Goal: Information Seeking & Learning: Learn about a topic

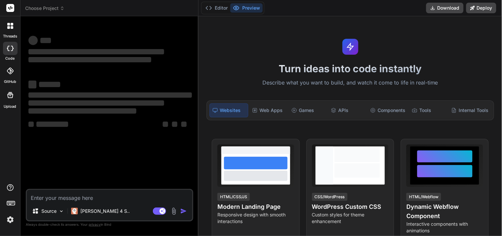
type textarea "x"
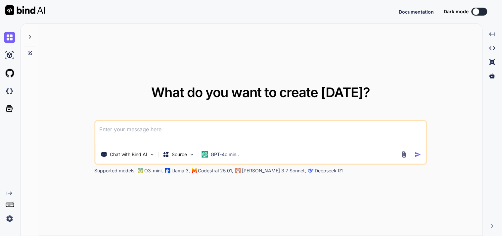
click at [160, 126] on textarea at bounding box center [261, 133] width 331 height 24
type textarea "x"
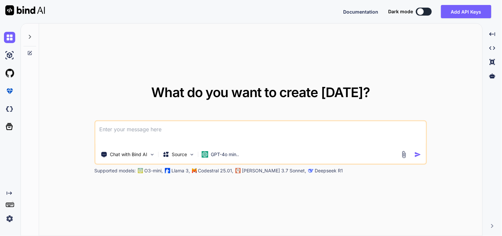
type textarea "h"
type textarea "x"
type textarea "ho"
type textarea "x"
type textarea "how"
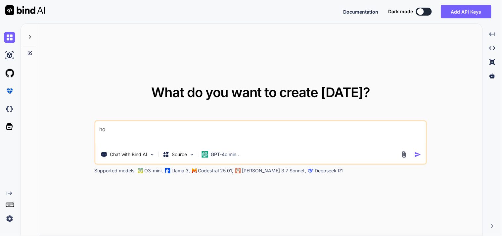
type textarea "x"
type textarea "how"
type textarea "x"
type textarea "how d"
type textarea "x"
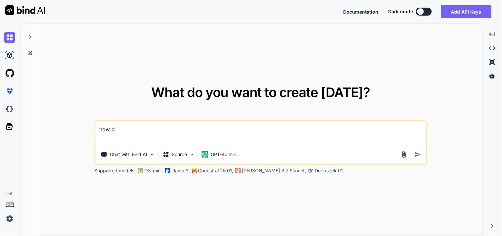
type textarea "how do"
type textarea "x"
type textarea "how dow"
type textarea "x"
type textarea "how do"
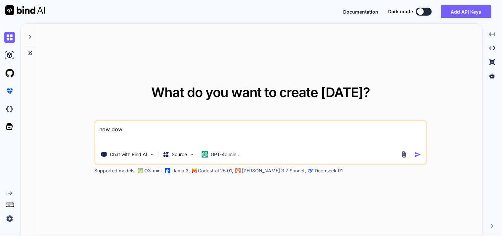
type textarea "x"
type textarea "how doe"
type textarea "x"
type textarea "how does"
type textarea "x"
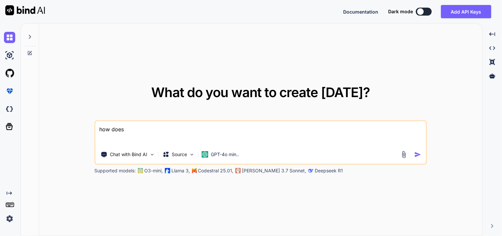
type textarea "how does"
type textarea "x"
type textarea "how does C"
type textarea "x"
type textarea "how does CO"
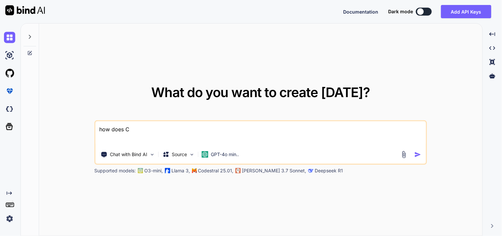
type textarea "x"
type textarea "how does COR"
type textarea "x"
type textarea "how does CORS"
type textarea "x"
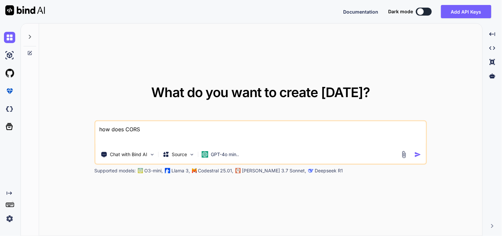
type textarea "how does CORS"
type textarea "x"
type textarea "how does CORS w"
type textarea "x"
type textarea "how does CORS wo"
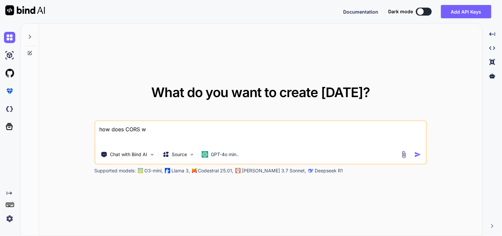
type textarea "x"
type textarea "how does CORS wor"
type textarea "x"
type textarea "how does CORS work"
type textarea "x"
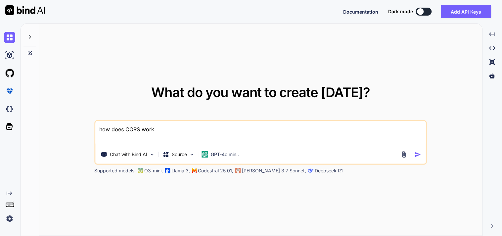
type textarea "how does CORS works"
type textarea "x"
type textarea "how does CORS works"
type textarea "x"
type textarea "how does CORS works ?"
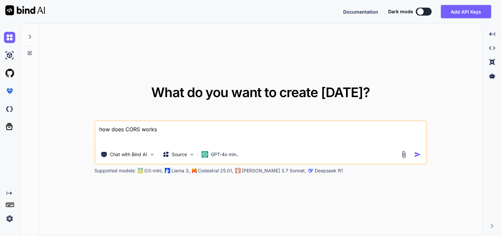
type textarea "x"
type textarea "how does CORS works ?"
type textarea "x"
type textarea "how does CORS works ? w"
type textarea "x"
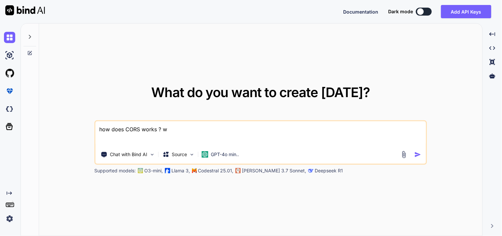
type textarea "how does CORS works ? wh"
type textarea "x"
type textarea "how does CORS works ? wha"
type textarea "x"
type textarea "how does CORS works ? what"
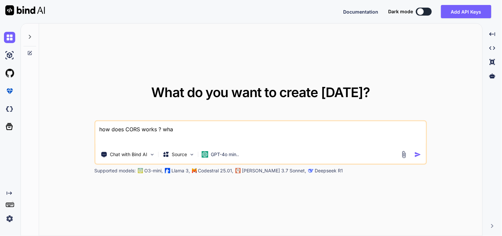
type textarea "x"
type textarea "how does CORS works ? what"
type textarea "x"
type textarea "how does CORS works ? what a"
type textarea "x"
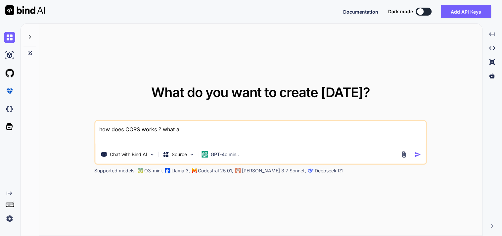
type textarea "how does CORS works ? what ac"
type textarea "x"
type textarea "how does CORS works ? what act"
type textarea "x"
type textarea "how does CORS works ? what actu"
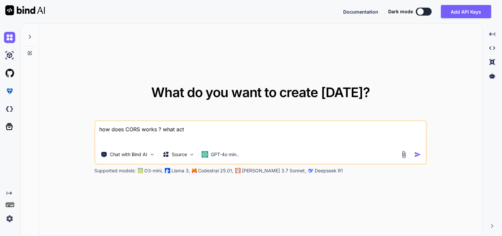
type textarea "x"
type textarea "how does CORS works ? what actua"
type textarea "x"
type textarea "how does CORS works ? what actual"
type textarea "x"
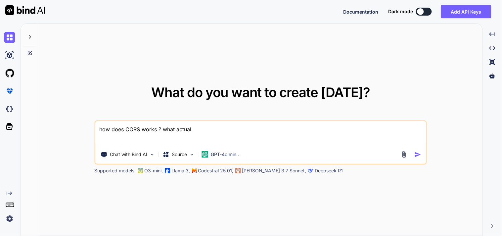
type textarea "how does CORS works ? what actuall"
type textarea "x"
type textarea "how does CORS works ? what actuall"
type textarea "x"
type textarea "how does CORS works ? what actuall t"
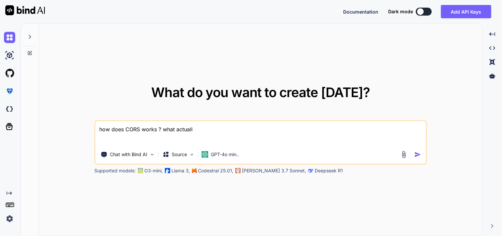
type textarea "x"
type textarea "how does CORS works ? what actuall th"
type textarea "x"
type textarea "how does CORS works ? what actuall thi"
type textarea "x"
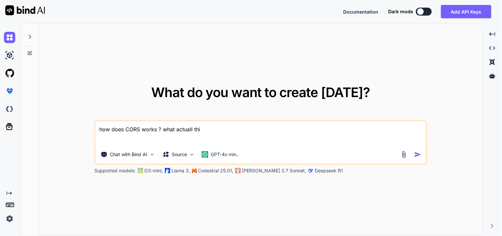
type textarea "how does CORS works ? what actuall this"
type textarea "x"
type textarea "how does CORS works ? what actuall this"
type textarea "x"
type textarea "how does CORS works ? what actuall this c"
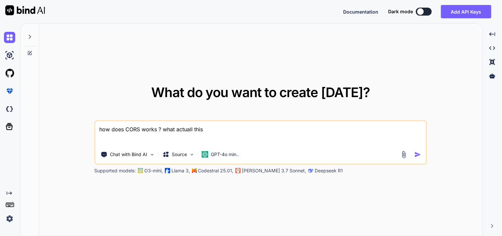
type textarea "x"
type textarea "how does CORS works ? what actuall this co"
type textarea "x"
type textarea "how does CORS works ? what actuall this cor"
type textarea "x"
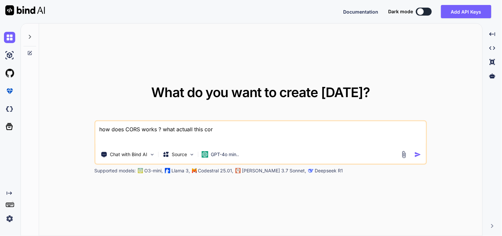
type textarea "how does CORS works ? what actuall this cors"
type textarea "x"
type textarea "how does CORS works ? what actuall this cors"
type textarea "x"
type textarea "how does CORS works ? what actuall this cors i"
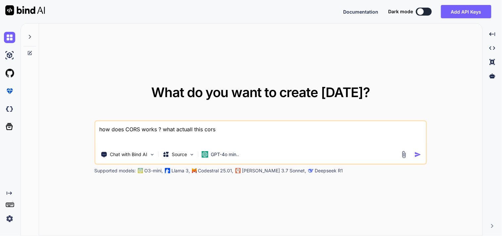
type textarea "x"
type textarea "how does CORS works ? what actuall this cors is"
type textarea "x"
type textarea "how does CORS works ? what actuall this cors is"
type textarea "x"
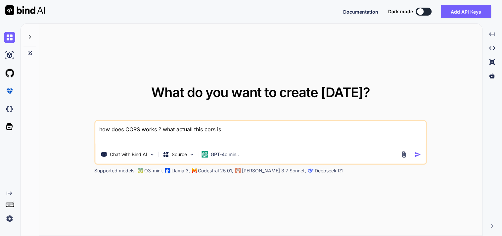
type textarea "how does CORS works ? what actuall this cors is c"
type textarea "x"
type textarea "how does CORS works ? what actuall this cors is ca"
type textarea "x"
type textarea "how does CORS works ? what actuall this cors is can"
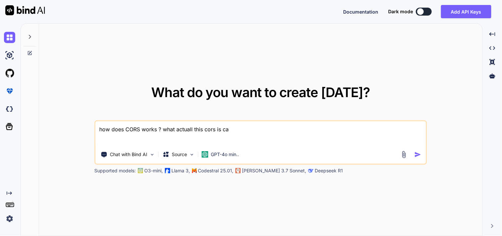
type textarea "x"
type textarea "how does CORS works ? what actuall this cors is can"
type textarea "x"
type textarea "how does CORS works ? what actuall this cors is can u"
type textarea "x"
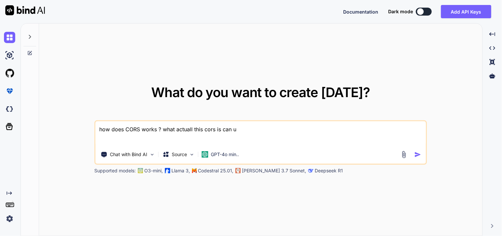
type textarea "how does CORS works ? what actuall this cors is can u"
type textarea "x"
type textarea "how does CORS works ? what actuall this cors is can u e"
type textarea "x"
type textarea "how does CORS works ? what actuall this cors is can u ex"
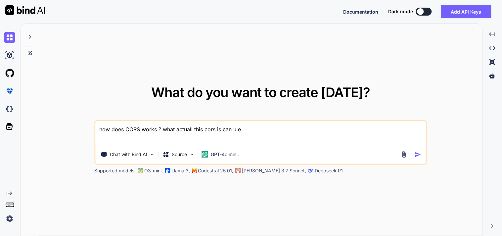
type textarea "x"
type textarea "how does CORS works ? what actuall this cors is can u exp"
type textarea "x"
type textarea "how does CORS works ? what actuall this cors is can u expl"
type textarea "x"
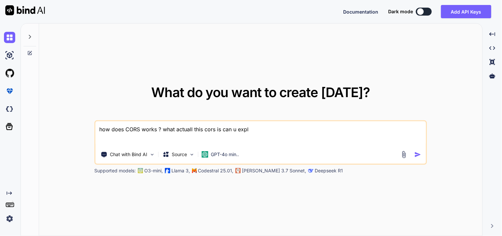
type textarea "how does CORS works ? what actuall this cors is can u expla"
type textarea "x"
type textarea "how does CORS works ? what actuall this cors is can u explai"
type textarea "x"
type textarea "how does CORS works ? what actuall this cors is can u explain"
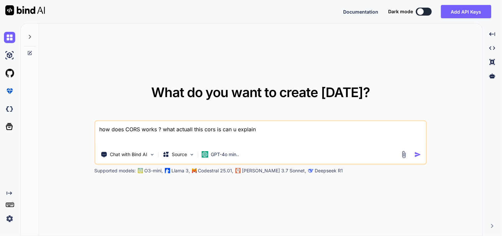
type textarea "x"
type textarea "how does CORS works ? what actuall this cors is can u explain"
type textarea "x"
type textarea "how does CORS works ? what actuall this cors is can u explain i"
type textarea "x"
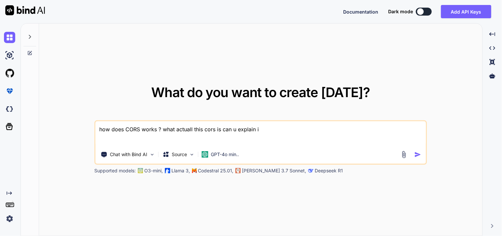
type textarea "how does CORS works ? what actuall this cors is can u explain in"
type textarea "x"
type textarea "how does CORS works ? what actuall this cors is can u explain in"
type textarea "x"
type textarea "how does CORS works ? what actuall this cors is can u explain in l"
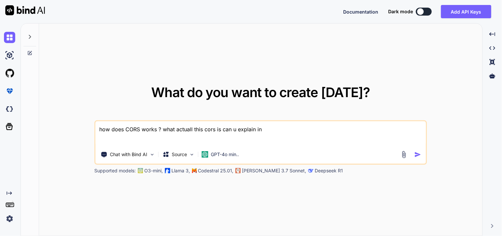
type textarea "x"
type textarea "how does CORS works ? what actuall this cors is can u explain in le"
type textarea "x"
type textarea "how does CORS works ? what actuall this cors is can u explain in leh"
type textarea "x"
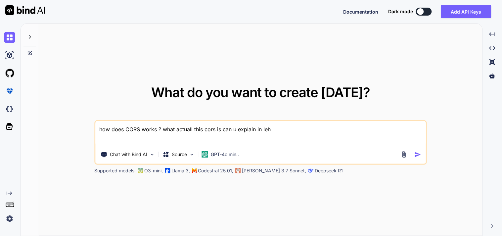
type textarea "how does CORS works ? what actuall this cors is can u explain in lehm"
type textarea "x"
type textarea "how does CORS works ? what actuall this cors is can u explain in lehma"
type textarea "x"
type textarea "how does CORS works ? what actuall this cors is can u explain in lehman"
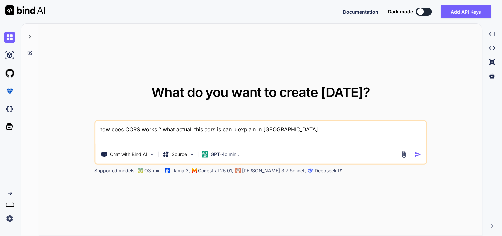
type textarea "x"
type textarea "how does CORS works ? what actuall this cors is can u explain in lehman"
type textarea "x"
type textarea "how does CORS works ? what actuall this cors is can u explain in lehman t"
type textarea "x"
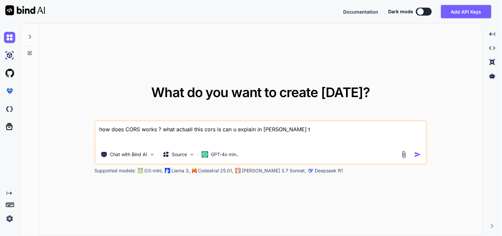
type textarea "how does CORS works ? what actuall this cors is can u explain in lehman te"
type textarea "x"
type textarea "how does CORS works ? what actuall this cors is can u explain in lehman ter"
type textarea "x"
type textarea "how does CORS works ? what actuall this cors is can u explain in lehman term"
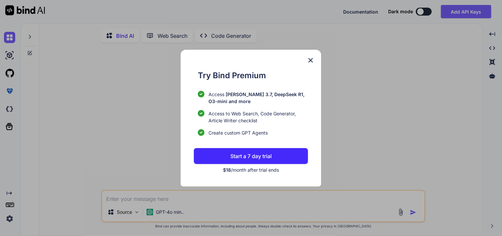
click at [309, 60] on img at bounding box center [311, 60] width 8 height 8
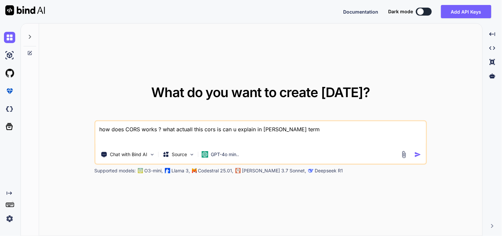
type textarea "x"
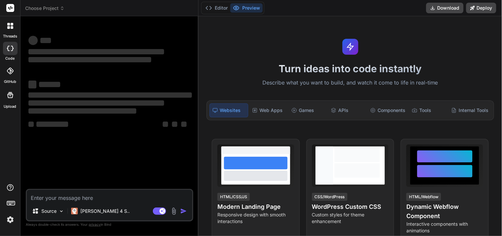
click at [131, 197] on textarea at bounding box center [110, 196] width 166 height 12
type textarea "x"
type textarea "w"
type textarea "x"
type textarea "wh"
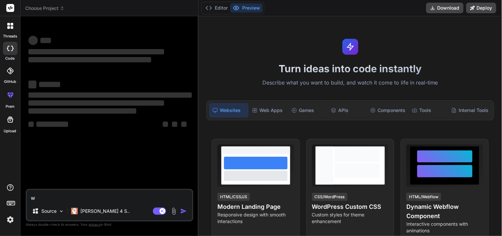
type textarea "x"
type textarea "wha"
type textarea "x"
type textarea "what"
type textarea "x"
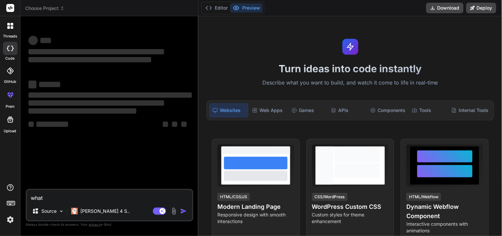
type textarea "what"
type textarea "x"
type textarea "what i"
type textarea "x"
type textarea "what is"
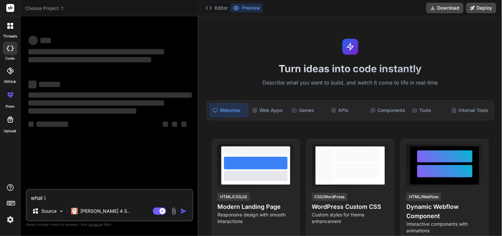
type textarea "x"
type textarea "what is"
type textarea "x"
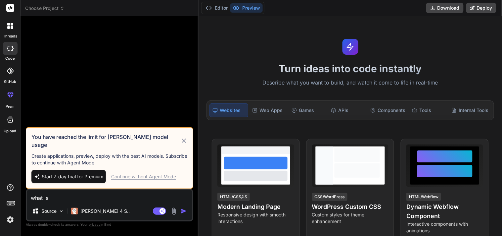
type textarea "what is c"
type textarea "x"
type textarea "what is co"
type textarea "x"
type textarea "what is cor"
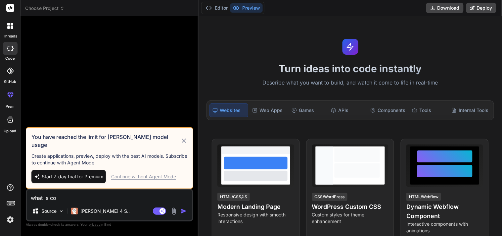
type textarea "x"
type textarea "what is cors"
type textarea "x"
type textarea "what is cors"
type textarea "x"
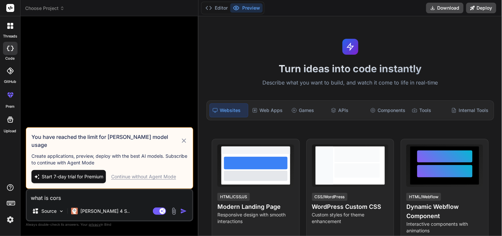
type textarea "what is cors"
type textarea "x"
type textarea "what is cor"
type textarea "x"
type textarea "what is co"
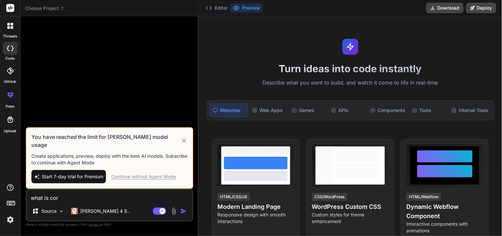
type textarea "x"
type textarea "what is c"
type textarea "x"
type textarea "what is"
type textarea "x"
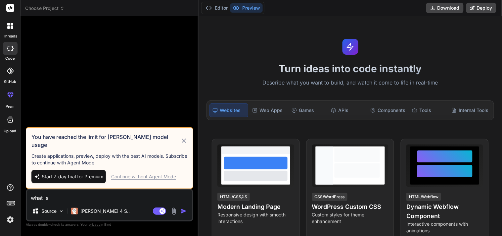
type textarea "what is C"
type textarea "x"
type textarea "what is CO"
type textarea "x"
type textarea "what is COR"
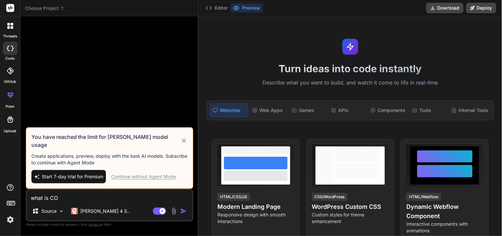
type textarea "x"
type textarea "what is CORS"
type textarea "x"
type textarea "what is CORS"
type textarea "x"
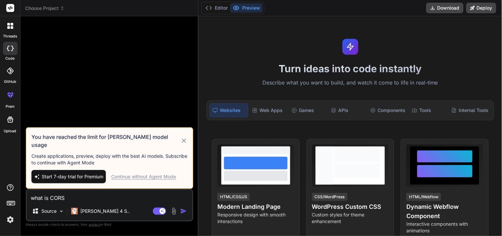
type textarea "what is CORS a"
type textarea "x"
type textarea "what is CORS ac"
type textarea "x"
type textarea "what is CORS act"
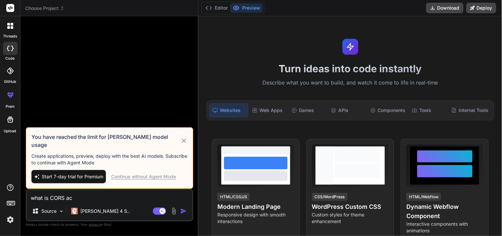
type textarea "x"
type textarea "what is CORS actu"
type textarea "x"
type textarea "what is CORS actua"
type textarea "x"
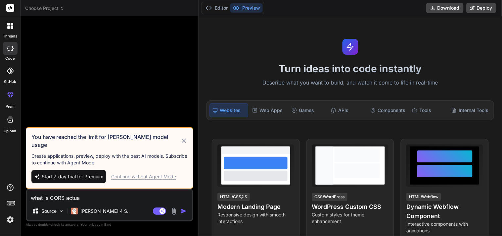
type textarea "what is CORS actual"
type textarea "x"
type textarea "what is CORS actuall"
type textarea "x"
type textarea "what is CORS actually"
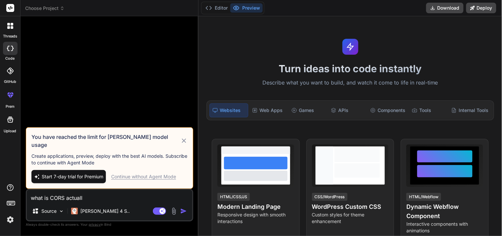
type textarea "x"
type textarea "what is CORS actually"
type textarea "x"
type textarea "what is CORS actually c"
type textarea "x"
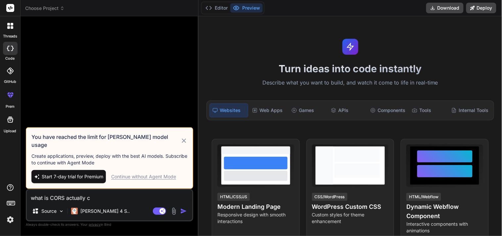
type textarea "what is CORS actually ca"
type textarea "x"
type textarea "what is CORS actually can"
type textarea "x"
type textarea "what is CORS actually can"
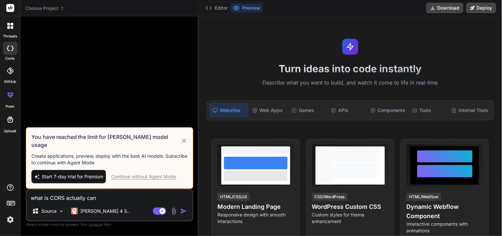
type textarea "x"
type textarea "what is CORS actually can u"
type textarea "x"
type textarea "what is CORS actually can u"
type textarea "x"
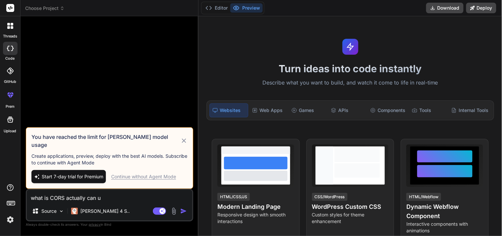
type textarea "what is CORS actually can u e"
type textarea "x"
type textarea "what is CORS actually can u ex"
type textarea "x"
type textarea "what is CORS actually can u exp"
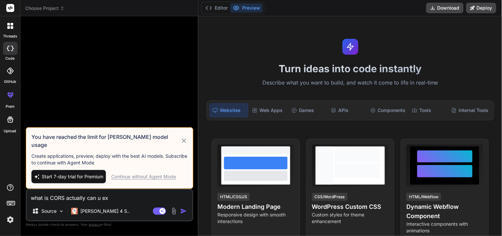
type textarea "x"
type textarea "what is CORS actually can u expl"
type textarea "x"
type textarea "what is CORS actually can u expla"
type textarea "x"
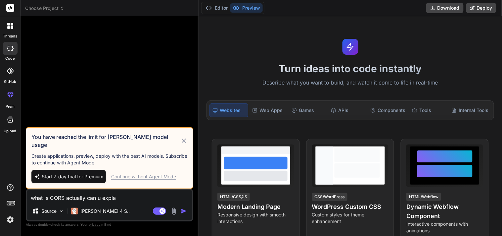
type textarea "what is CORS actually can u explai"
type textarea "x"
type textarea "what is CORS actually can u explain"
type textarea "x"
type textarea "what is CORS actually can u explain"
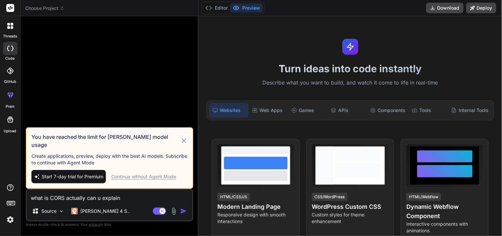
type textarea "x"
type textarea "what is CORS actually can u explain i"
type textarea "x"
type textarea "what is CORS actually can u explain it"
type textarea "x"
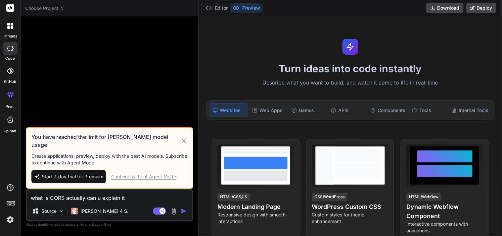
type textarea "what is CORS actually can u explain it"
type textarea "x"
type textarea "what is CORS actually can u explain it i"
type textarea "x"
type textarea "what is CORS actually can u explain it in"
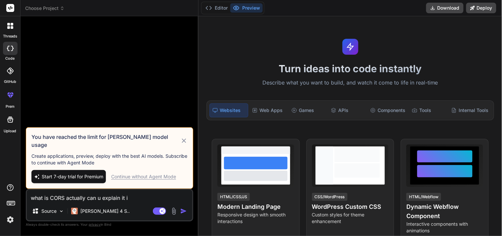
type textarea "x"
type textarea "what is CORS actually can u explain it in"
type textarea "x"
type textarea "what is CORS actually can u explain it in l"
type textarea "x"
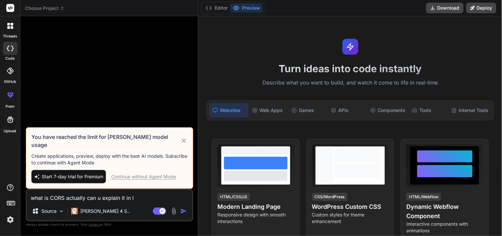
type textarea "what is CORS actually can u explain it in le"
type textarea "x"
type textarea "what is CORS actually can u explain it in leh"
type textarea "x"
type textarea "what is CORS actually can u explain it in lehm"
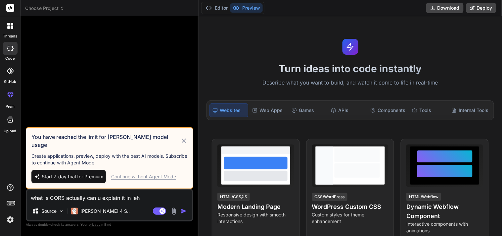
type textarea "x"
type textarea "what is CORS actually can u explain it in lehma"
type textarea "x"
type textarea "what is CORS actually can u explain it in lehman"
type textarea "x"
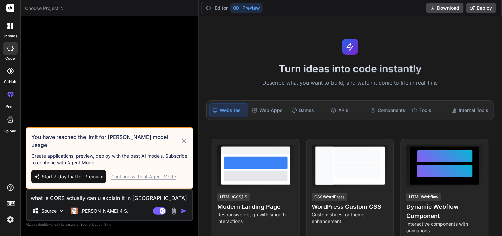
type textarea "what is CORS actually can u explain it in lehman"
type textarea "x"
type textarea "what is CORS actually can u explain it in lehman l"
type textarea "x"
type textarea "what is CORS actually can u explain it in lehman la"
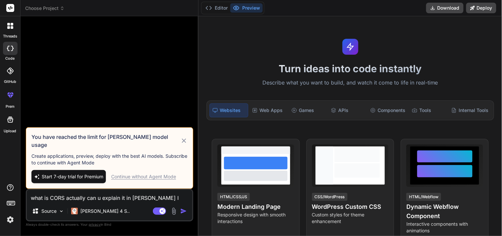
type textarea "x"
type textarea "what is CORS actually can u explain it in lehman lan"
type textarea "x"
type textarea "what is CORS actually can u explain it in lehman lang"
type textarea "x"
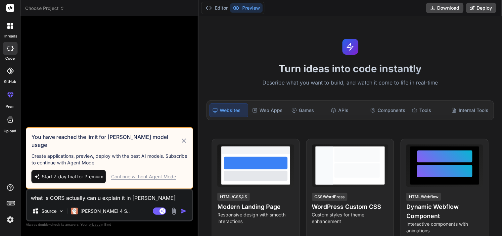
type textarea "what is CORS actually can u explain it in lehman langu"
type textarea "x"
type textarea "what is CORS actually can u explain it in lehman langua"
type textarea "x"
type textarea "what is CORS actually can u explain it in lehman languag"
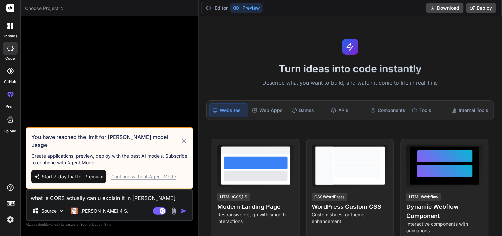
type textarea "x"
type textarea "what is CORS actually can u explain it in lehman language"
type textarea "x"
type textarea "what is CORS actually can u explain it in lehman language"
type textarea "x"
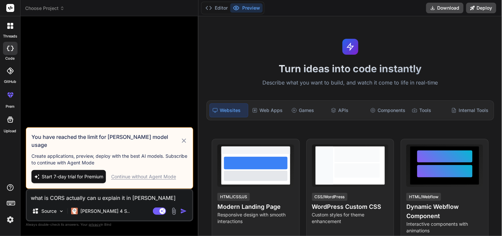
type textarea "what is CORS actually can u explain it in lehman language ."
type textarea "x"
type textarea "what is CORS actually can u explain it in lehman language"
type textarea "x"
type textarea "what is CORS actually can u explain it in lehman language ?"
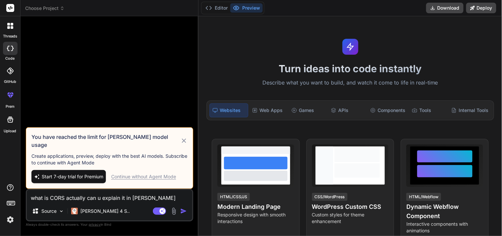
type textarea "x"
type textarea "what is CORS actually can u explain it in lehman language ?"
type textarea "x"
type textarea "what is CORS actually can u explain it in lehman language ?"
click at [156, 181] on div "Start 7-day trial for Premium Continue without Agent Mode" at bounding box center [109, 176] width 156 height 13
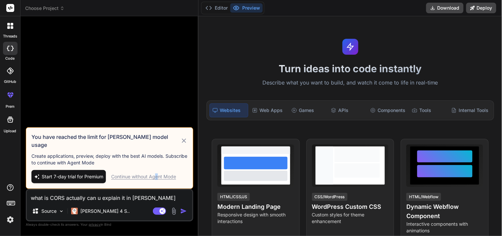
click at [158, 178] on div "Continue without Agent Mode" at bounding box center [143, 176] width 65 height 7
type textarea "x"
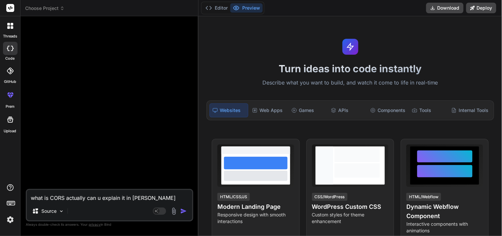
click at [182, 196] on textarea "what is CORS actually can u explain it in lehman language ?" at bounding box center [110, 196] width 166 height 12
type textarea "what is CORS actually can u explain it in lehman language ?"
type textarea "x"
type textarea "what is CORS actually can u explain it in lehman language ? w"
type textarea "x"
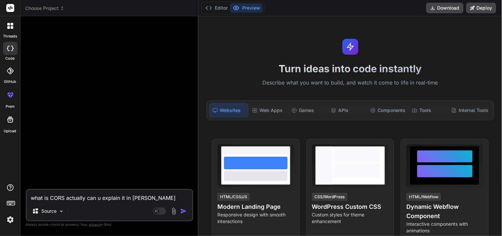
type textarea "what is CORS actually can u explain it in lehman language ? wh"
type textarea "x"
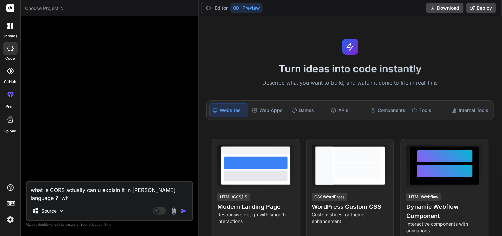
type textarea "what is CORS actually can u explain it in lehman language ? why"
type textarea "x"
type textarea "what is CORS actually can u explain it in lehman language ? why"
type textarea "x"
type textarea "what is CORS actually can u explain it in lehman language ? why i"
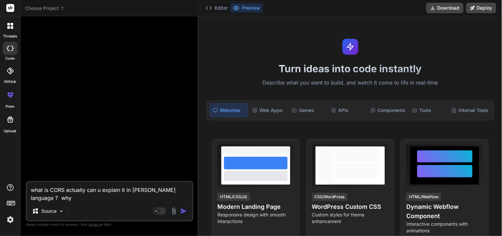
type textarea "x"
type textarea "what is CORS actually can u explain it in lehman language ? why it"
type textarea "x"
type textarea "what is CORS actually can u explain it in lehman language ? why it"
type textarea "x"
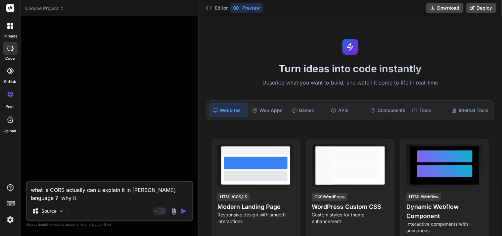
type textarea "what is CORS actually can u explain it in lehman language ? why it i"
type textarea "x"
type textarea "what is CORS actually can u explain it in lehman language ? why it is"
type textarea "x"
type textarea "what is CORS actually can u explain it in lehman language ? why it is"
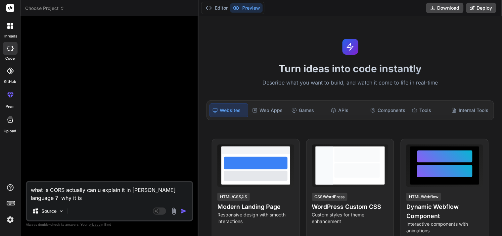
type textarea "x"
type textarea "what is CORS actually can u explain it in lehman language ? why it is r"
type textarea "x"
type textarea "what is CORS actually can u explain it in lehman language ? why it is re"
type textarea "x"
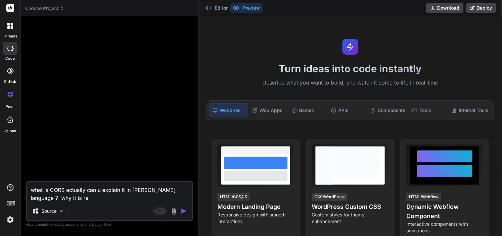
type textarea "what is CORS actually can u explain it in lehman language ? why it is req"
type textarea "x"
type textarea "what is CORS actually can u explain it in lehman language ? why it is requ"
type textarea "x"
type textarea "what is CORS actually can u explain it in lehman language ? why it is requi"
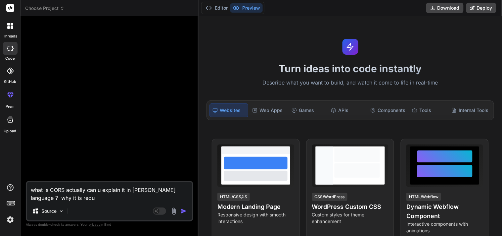
type textarea "x"
type textarea "what is CORS actually can u explain it in lehman language ? why it is requir"
type textarea "x"
type textarea "what is CORS actually can u explain it in lehman language ? why it is require"
type textarea "x"
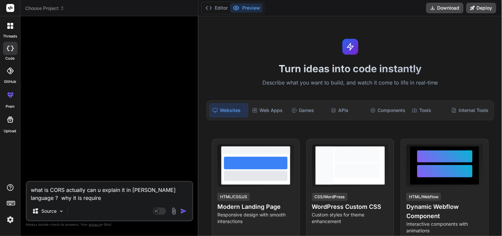
type textarea "what is CORS actually can u explain it in lehman language ? why it is required"
type textarea "x"
type textarea "what is CORS actually can u explain it in lehman language ? why it is required"
type textarea "x"
type textarea "what is CORS actually can u explain it in lehman language ? why it is required e"
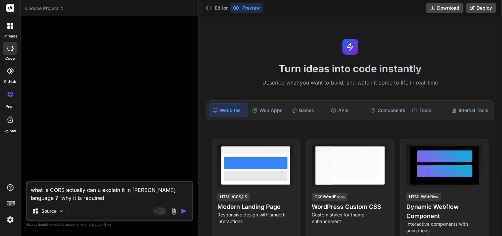
type textarea "x"
type textarea "what is CORS actually can u explain it in lehman language ? why it is required …"
type textarea "x"
type textarea "what is CORS actually can u explain it in lehman language ? why it is required …"
type textarea "x"
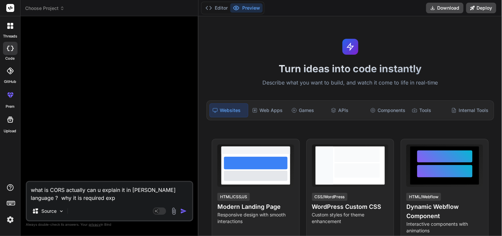
type textarea "what is CORS actually can u explain it in lehman language ? why it is required …"
type textarea "x"
type textarea "what is CORS actually can u explain it in lehman language ? why it is required …"
type textarea "x"
type textarea "what is CORS actually can u explain it in lehman language ? why it is required …"
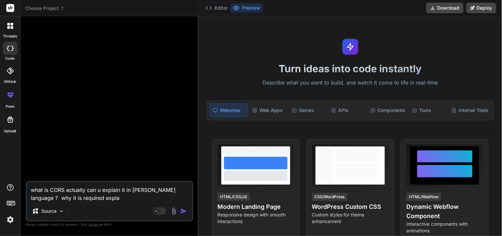
type textarea "x"
type textarea "what is CORS actually can u explain it in lehman language ? why it is required …"
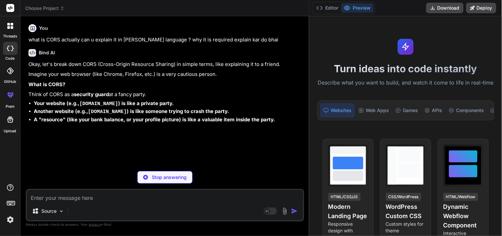
drag, startPoint x: 198, startPoint y: 69, endPoint x: 502, endPoint y: 73, distance: 304.3
click at [502, 73] on div "threads code GitHub prem Upload Choose Project Created with Pixso. Bind AI Web …" at bounding box center [251, 118] width 502 height 236
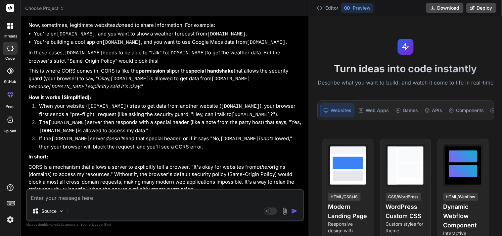
scroll to position [177, 0]
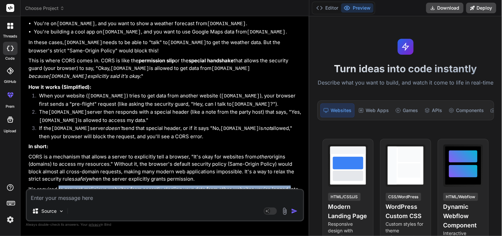
drag, startPoint x: 58, startPoint y: 177, endPoint x: 289, endPoint y: 180, distance: 230.4
click at [289, 185] on p "It's required to prevent malicious websites from secretly stealing your data fr…" at bounding box center [165, 192] width 274 height 15
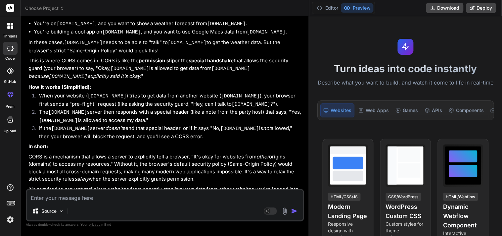
click at [282, 185] on p "It's required to prevent malicious websites from secretly stealing your data fr…" at bounding box center [165, 192] width 274 height 15
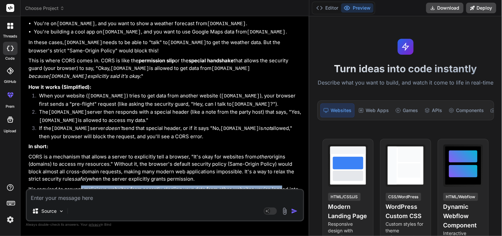
drag, startPoint x: 80, startPoint y: 177, endPoint x: 279, endPoint y: 180, distance: 199.3
click at [279, 185] on p "It's required to prevent malicious websites from secretly stealing your data fr…" at bounding box center [165, 192] width 274 height 15
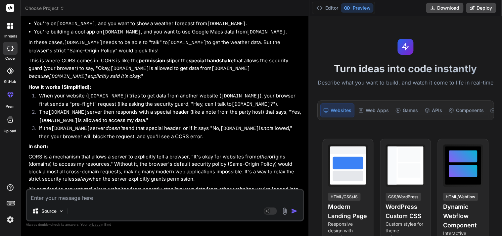
click at [282, 185] on p "It's required to prevent malicious websites from secretly stealing your data fr…" at bounding box center [165, 192] width 274 height 15
drag, startPoint x: 103, startPoint y: 181, endPoint x: 275, endPoint y: 185, distance: 172.9
click at [275, 185] on p "It's required to prevent malicious websites from secretly stealing your data fr…" at bounding box center [165, 192] width 274 height 15
click at [101, 194] on textarea at bounding box center [165, 196] width 276 height 12
paste textarea "Cross-Origin Resource Sharing (CORS) is an HTTP-header based mechanism that all…"
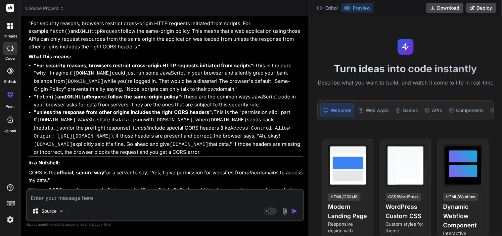
scroll to position [836, 0]
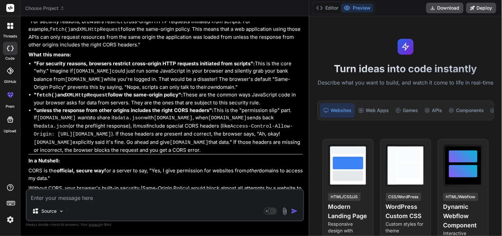
drag, startPoint x: 130, startPoint y: 137, endPoint x: 118, endPoint y: 142, distance: 13.6
click at [118, 157] on p "In a Nutshell:" at bounding box center [165, 161] width 274 height 8
click at [100, 197] on textarea at bounding box center [165, 196] width 276 height 12
click at [175, 196] on textarea at bounding box center [165, 196] width 276 height 12
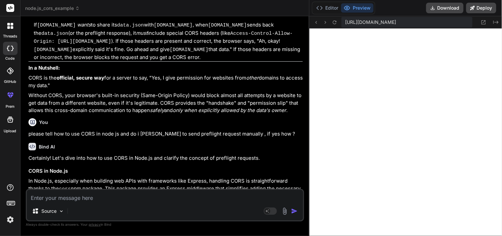
scroll to position [941, 0]
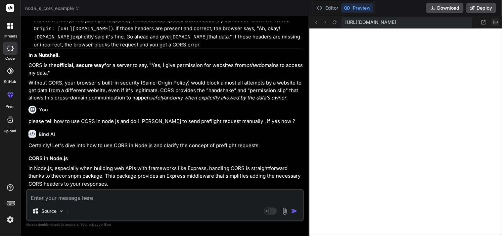
click at [497, 21] on icon "Created with Pixso." at bounding box center [496, 22] width 5 height 5
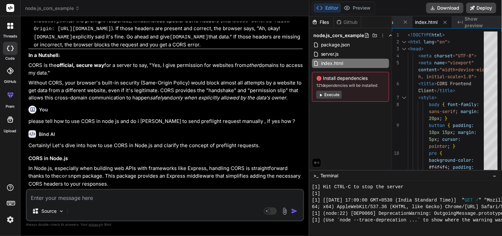
drag, startPoint x: 309, startPoint y: 122, endPoint x: 352, endPoint y: 123, distance: 43.4
click at [352, 123] on div "threads code GitHub prem Upload node.js_cors_example Created with Pixso. Bind A…" at bounding box center [251, 118] width 502 height 236
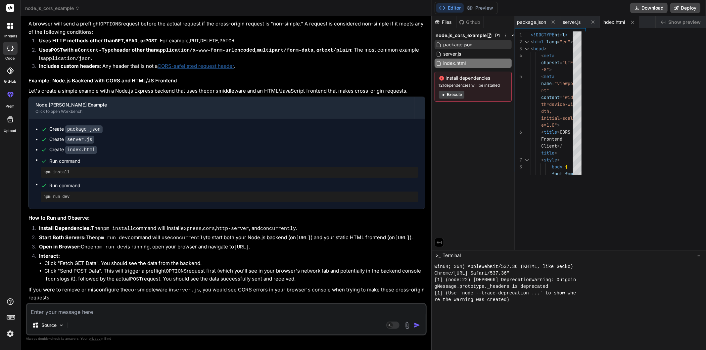
scroll to position [338, 0]
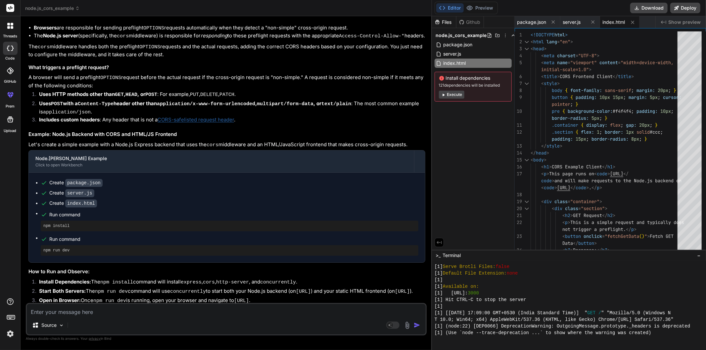
click at [307, 117] on li "Includes custom headers : Any header that is not a CORS-safelisted request head…" at bounding box center [230, 120] width 392 height 9
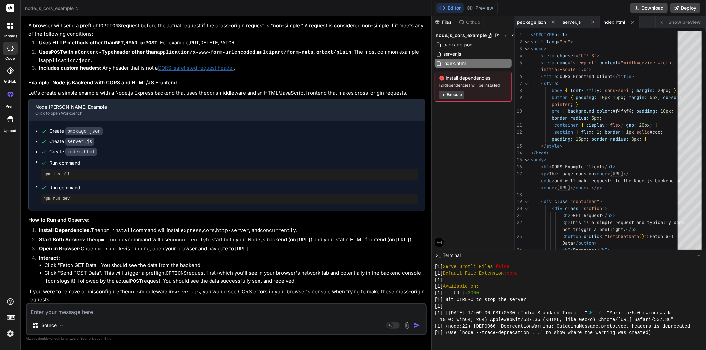
scroll to position [1006, 0]
click at [160, 235] on textarea at bounding box center [226, 310] width 399 height 12
click at [197, 235] on textarea "in" at bounding box center [226, 310] width 399 height 12
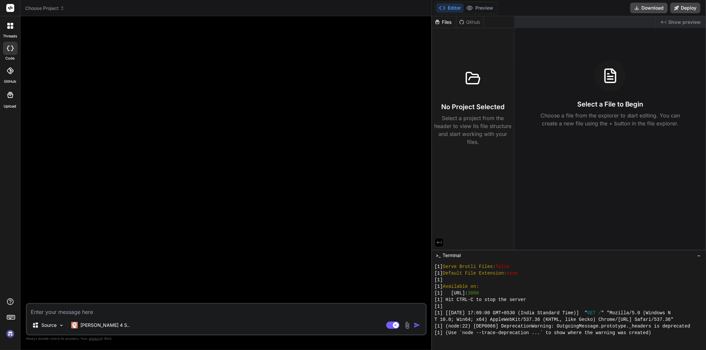
scroll to position [0, 0]
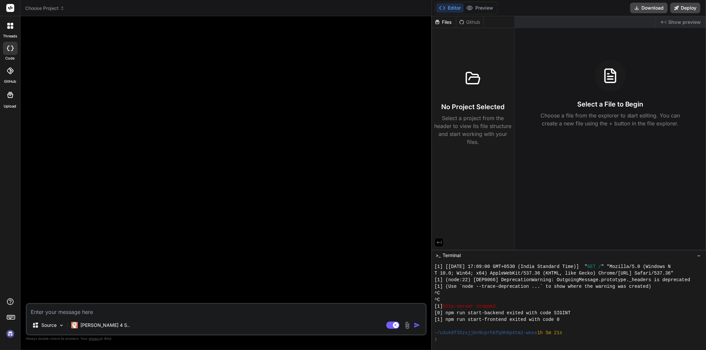
click at [276, 220] on div at bounding box center [227, 163] width 400 height 282
click at [157, 235] on textarea "in CORS of express which thing need to paas" at bounding box center [226, 310] width 399 height 12
click at [156, 235] on textarea "in CORS of express which thing need to pa" at bounding box center [226, 310] width 399 height 12
drag, startPoint x: 156, startPoint y: 311, endPoint x: 60, endPoint y: 312, distance: 96.0
click at [60, 235] on textarea "in CORS of express which thing need to pa" at bounding box center [226, 310] width 399 height 12
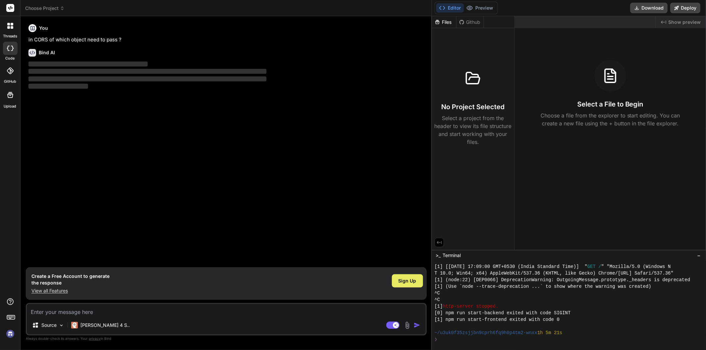
click at [398, 235] on div "Sign Up" at bounding box center [407, 280] width 31 height 13
click at [276, 188] on div "You in CORS of which object need to pass ? Bind AI ‌ ‌ ‌ ‌" at bounding box center [227, 145] width 400 height 246
click at [400, 235] on span "Sign Up" at bounding box center [408, 281] width 18 height 7
click at [110, 174] on div "You in CORS of which object need to pass ? Bind AI ‌ ‌ ‌ ‌" at bounding box center [227, 145] width 400 height 246
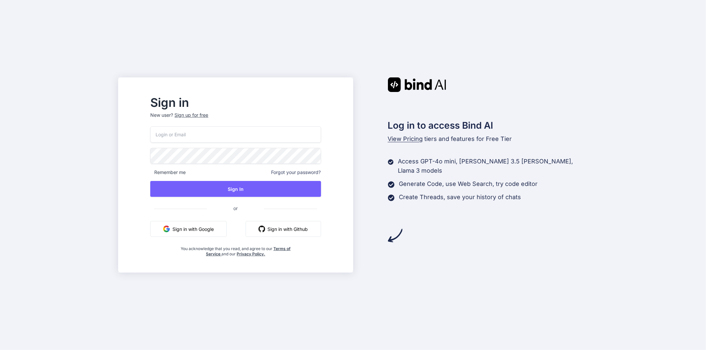
click at [206, 136] on input "email" at bounding box center [235, 134] width 170 height 16
click at [203, 136] on input "email" at bounding box center [235, 134] width 170 height 16
type input "x"
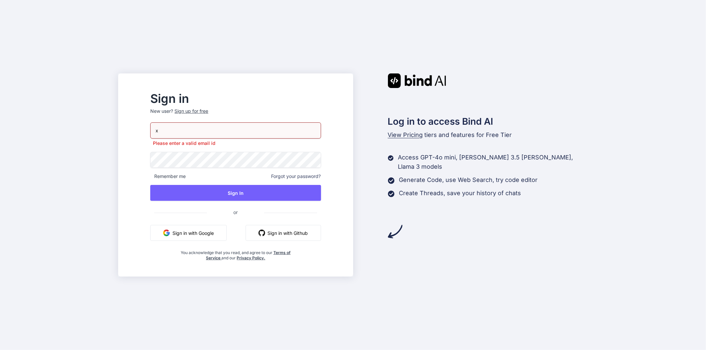
click at [164, 272] on div "Sign in New user? Sign up for free x Please enter a valid email id Remember me …" at bounding box center [235, 181] width 224 height 192
click at [199, 131] on input "x" at bounding box center [235, 130] width 170 height 16
click at [208, 111] on div "Sign up for free" at bounding box center [191, 111] width 34 height 7
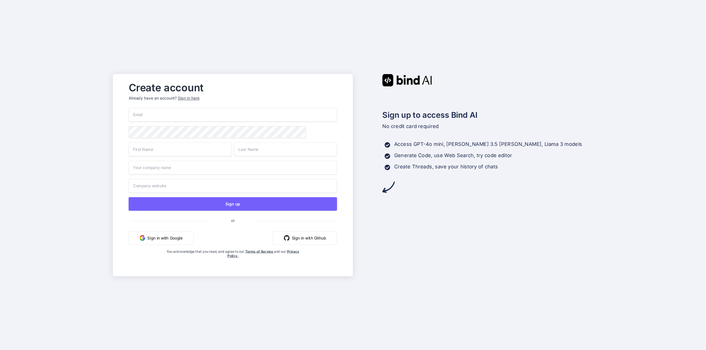
click at [210, 111] on input "email" at bounding box center [233, 115] width 209 height 14
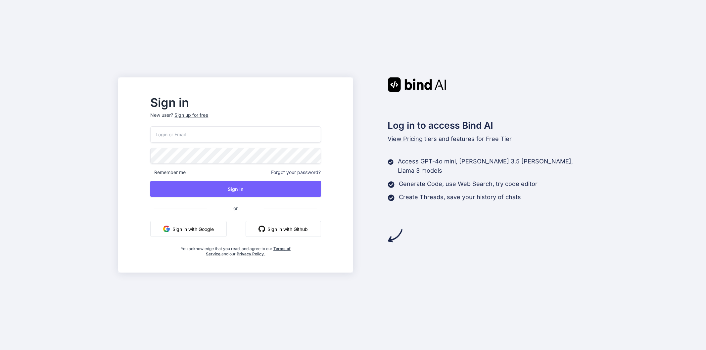
click at [220, 132] on input "email" at bounding box center [235, 134] width 170 height 16
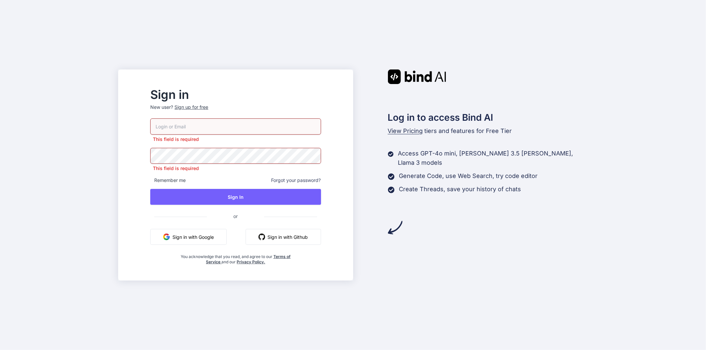
click at [211, 132] on input "email" at bounding box center [235, 127] width 170 height 16
click at [287, 93] on h2 "Sign in" at bounding box center [235, 94] width 170 height 11
click at [210, 129] on input "email" at bounding box center [235, 127] width 170 height 16
type input "xma"
click at [208, 110] on div "Sign up for free" at bounding box center [191, 107] width 34 height 7
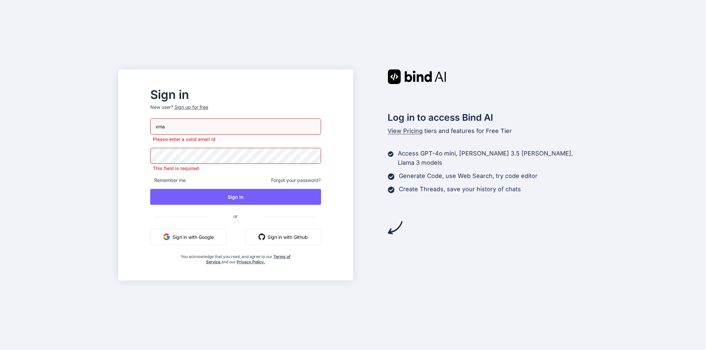
click at [208, 107] on div "Sign up for free" at bounding box center [191, 107] width 34 height 7
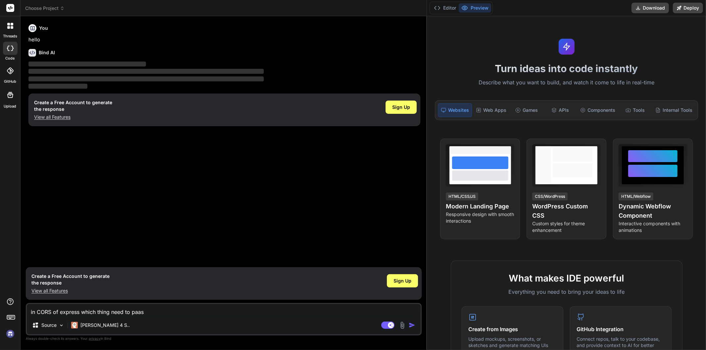
type textarea "x"
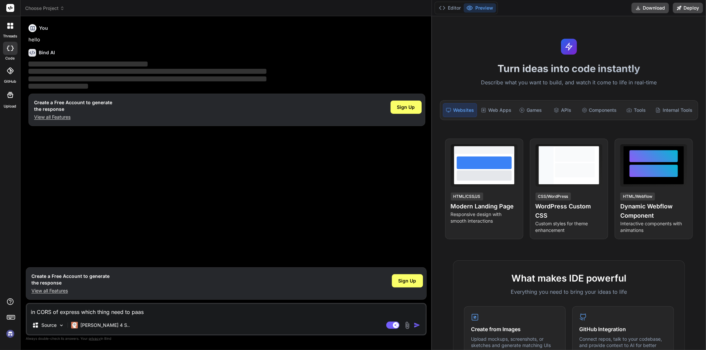
drag, startPoint x: 246, startPoint y: 131, endPoint x: 657, endPoint y: 134, distance: 410.8
click at [657, 134] on div "Choose Project Created with Pixso. Bind AI Web Search Created with Pixso. Code …" at bounding box center [364, 175] width 686 height 350
